Goal: Find specific page/section: Find specific page/section

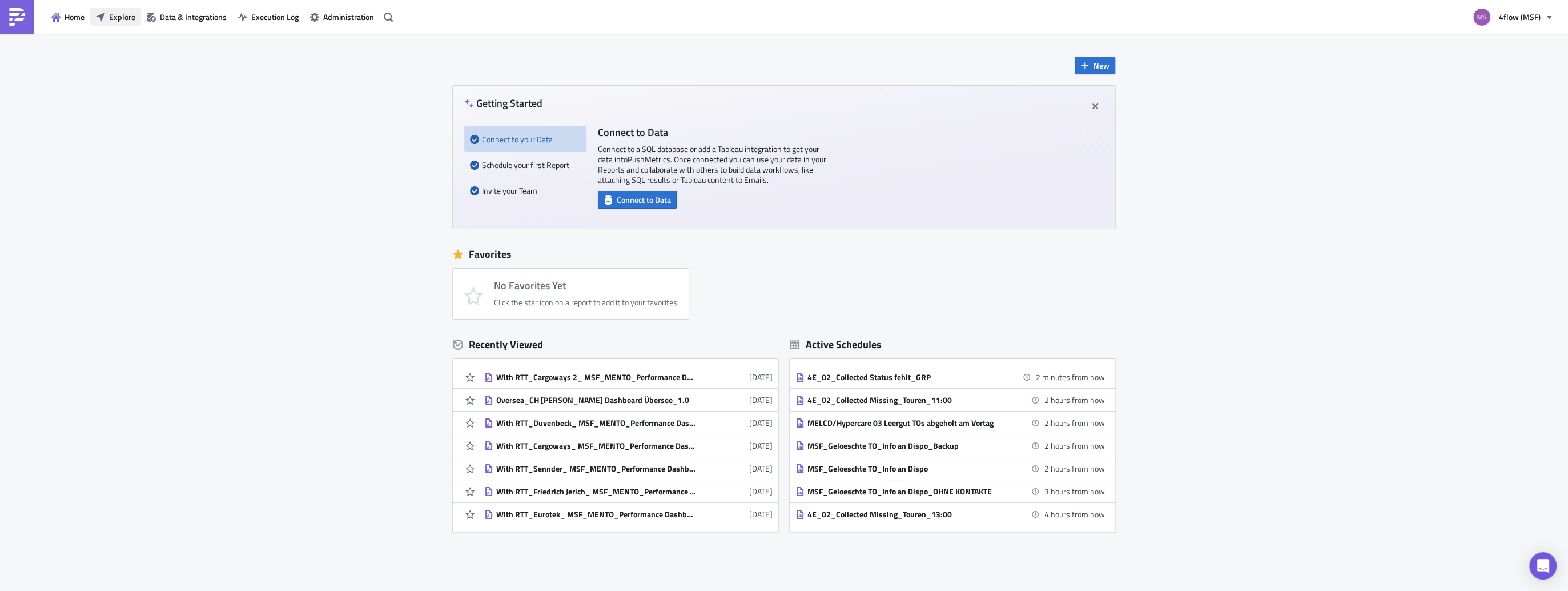
click at [118, 13] on span "Explore" at bounding box center [122, 17] width 26 height 12
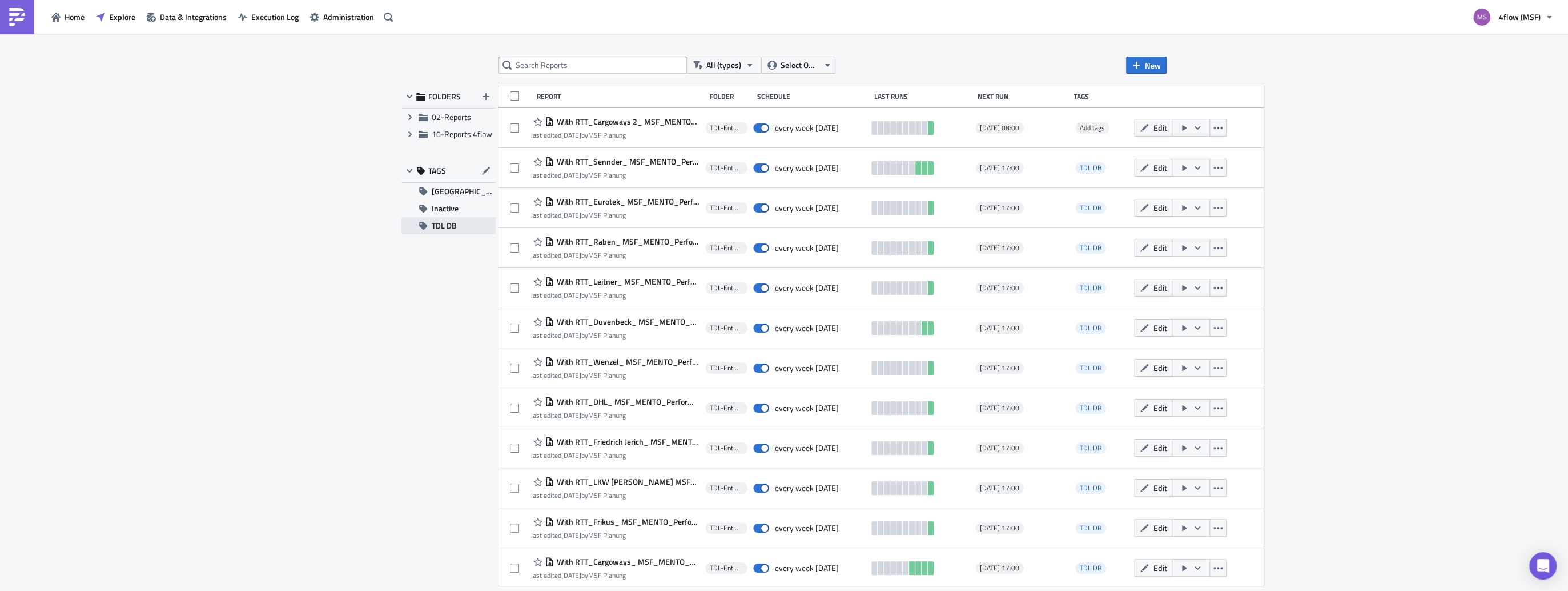
click at [450, 227] on span "TDL DB" at bounding box center [445, 225] width 25 height 17
click at [112, 23] on span "Explore" at bounding box center [122, 17] width 26 height 12
click at [127, 16] on span "Explore" at bounding box center [122, 17] width 26 height 12
